Goal: Transaction & Acquisition: Purchase product/service

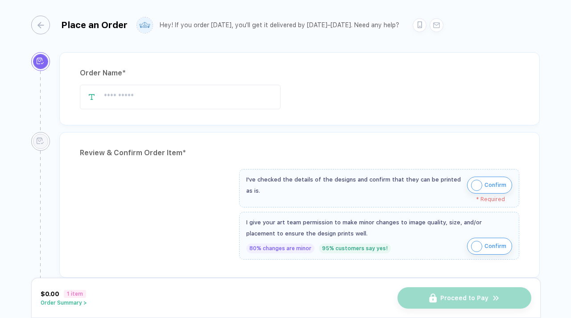
click at [206, 95] on input "text" at bounding box center [180, 97] width 201 height 25
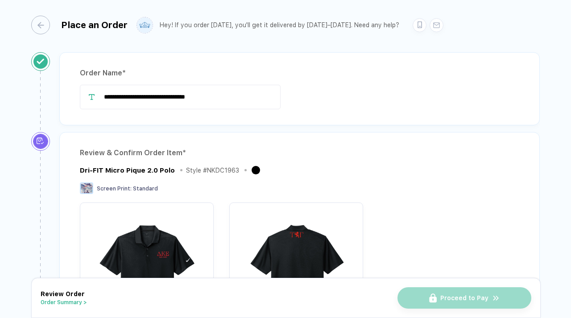
type input "**********"
click at [311, 144] on div "Review & Confirm Order Item * Dri-FIT Micro Pique 2.0 Polo Style # NKDC1963 Scr…" at bounding box center [299, 303] width 480 height 343
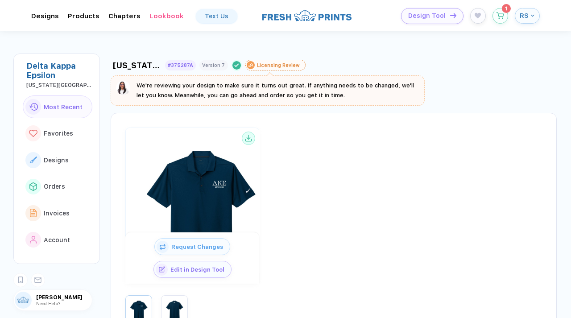
type input "**"
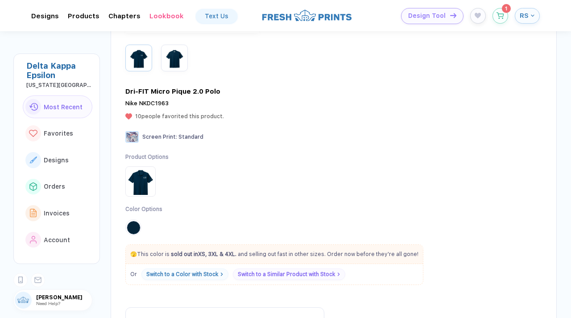
drag, startPoint x: 567, startPoint y: 109, endPoint x: 568, endPoint y: 87, distance: 21.9
click at [568, 87] on div "Texas Tech University : Ryder Santos #375287A Version 7 Design Done Licensing R…" at bounding box center [341, 174] width 460 height 287
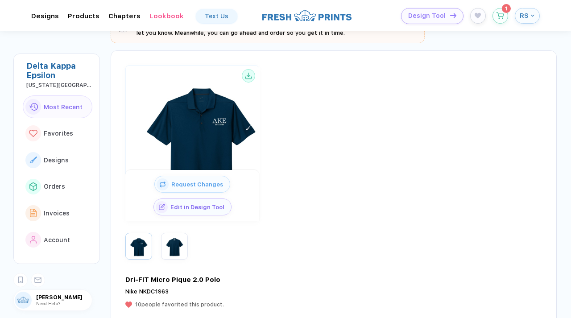
scroll to position [63, 0]
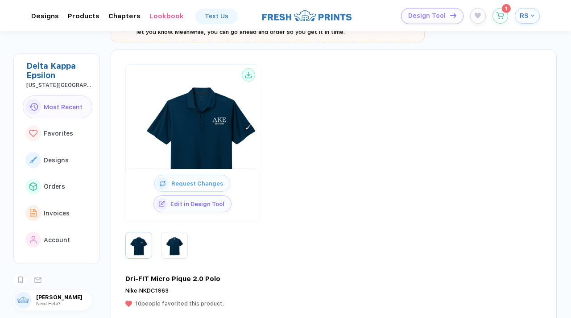
click at [196, 202] on span "Edit in Design Tool" at bounding box center [199, 204] width 63 height 7
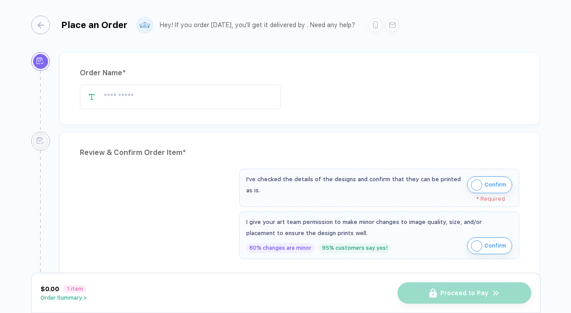
type input "**********"
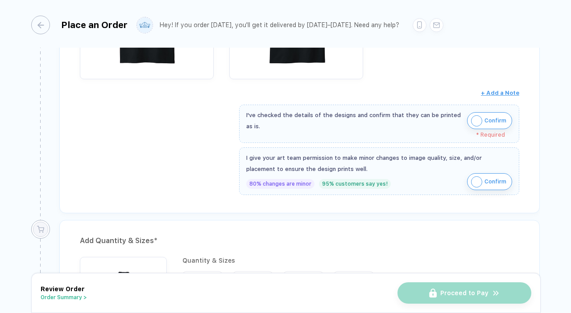
scroll to position [262, 0]
click at [473, 117] on img "button" at bounding box center [476, 120] width 11 height 11
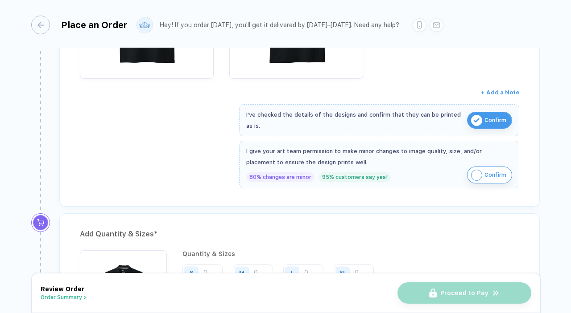
click at [472, 173] on img "button" at bounding box center [476, 175] width 11 height 11
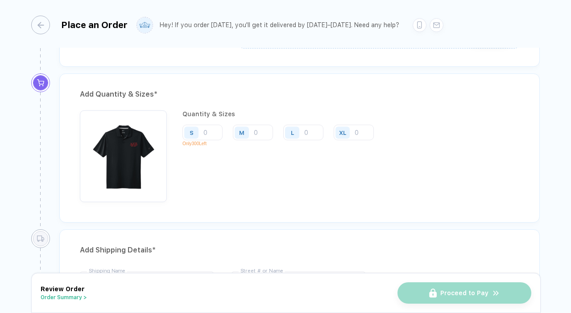
scroll to position [403, 0]
click at [257, 132] on input "number" at bounding box center [253, 132] width 40 height 16
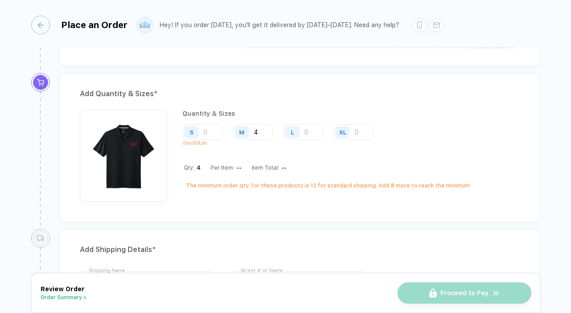
type input "4"
click at [401, 91] on div "Add Quantity & Sizes *" at bounding box center [299, 94] width 439 height 14
click at [209, 131] on input "number" at bounding box center [202, 132] width 40 height 16
type input "2"
click at [397, 103] on div "Add Quantity & Sizes * Quantity & Sizes S 2 Only 300 Left M 4 L XL Qty: 6 Per I…" at bounding box center [299, 147] width 480 height 149
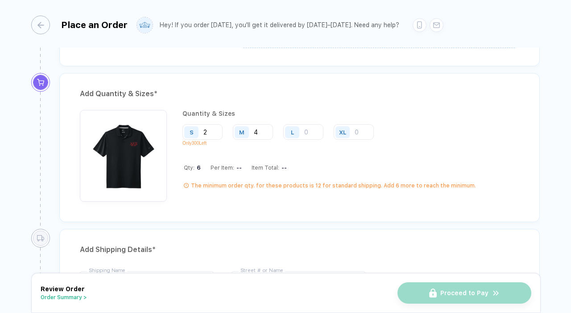
click at [317, 134] on input "number" at bounding box center [303, 132] width 40 height 16
type input "2"
click at [363, 135] on input "number" at bounding box center [353, 132] width 40 height 16
click at [453, 110] on div "Quantity & Sizes" at bounding box center [328, 113] width 293 height 7
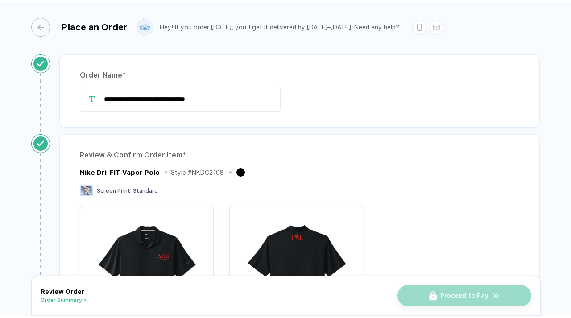
scroll to position [275, 0]
